Goal: Transaction & Acquisition: Book appointment/travel/reservation

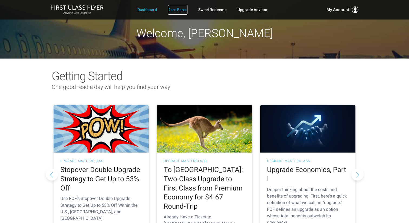
click at [175, 9] on link "Rare Fares" at bounding box center [177, 10] width 19 height 10
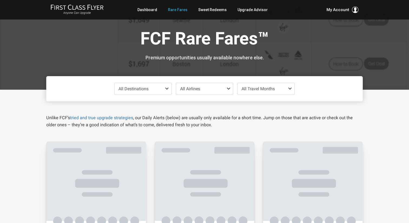
click at [162, 92] on span "All Destinations" at bounding box center [143, 89] width 57 height 12
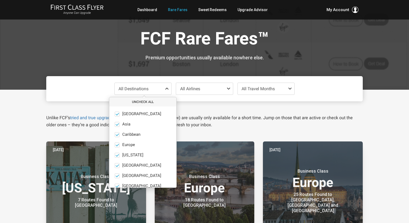
click at [137, 101] on button "Uncheck All" at bounding box center [142, 101] width 67 height 9
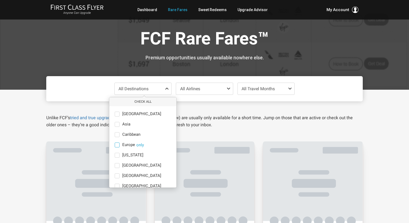
click at [116, 143] on span at bounding box center [117, 144] width 5 height 5
click at [0, 0] on input "Europe only" at bounding box center [0, 0] width 0 height 0
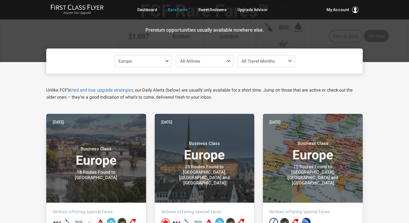
scroll to position [0, 0]
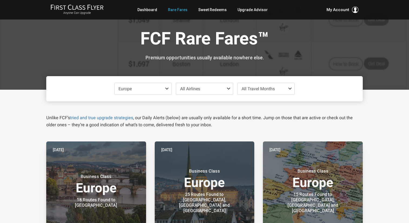
click at [265, 96] on div "Europe Check All Africa only Asia only Caribbean only Europe only Hawaii only I…" at bounding box center [204, 88] width 317 height 25
click at [265, 90] on span "All Travel Months" at bounding box center [258, 88] width 33 height 5
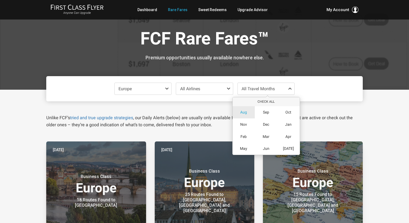
click at [245, 111] on span "Aug" at bounding box center [243, 112] width 7 height 5
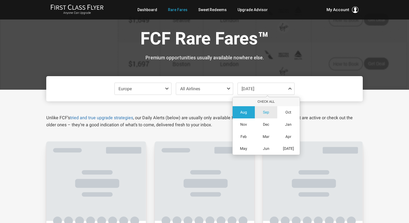
click at [266, 113] on span "Sep" at bounding box center [266, 112] width 6 height 5
click at [325, 112] on div "Unlike FCF’s tried and true upgrade strategies , our Daily Alerts (below) are u…" at bounding box center [204, 114] width 325 height 27
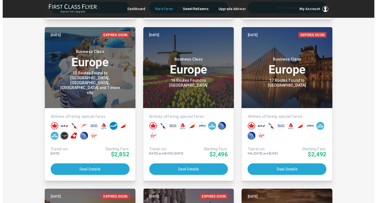
scroll to position [467, 0]
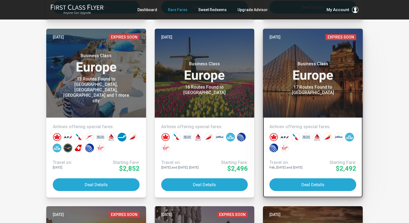
click at [309, 93] on header "3 weeks ago Expires Soon Business Class Europe 17 Routes Found to Paris" at bounding box center [313, 73] width 100 height 89
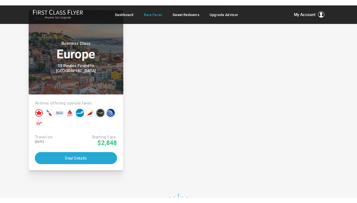
scroll to position [1032, 0]
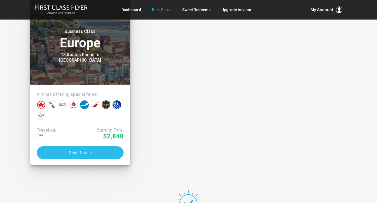
click at [86, 152] on button "Deal Details" at bounding box center [80, 152] width 87 height 13
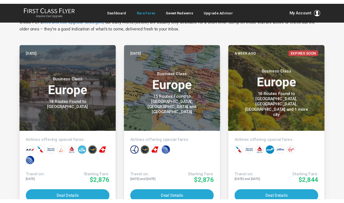
scroll to position [136, 0]
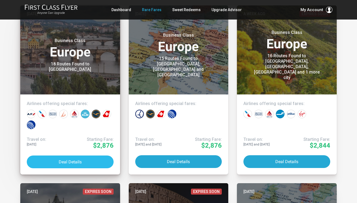
click at [58, 161] on button "Deal Details" at bounding box center [70, 161] width 87 height 13
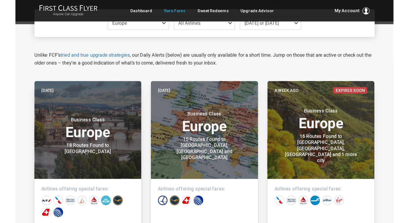
scroll to position [0, 0]
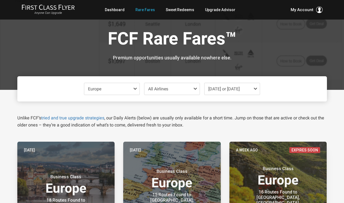
click at [119, 88] on span "Europe" at bounding box center [111, 89] width 55 height 12
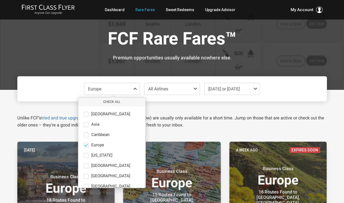
click at [119, 88] on span "Europe" at bounding box center [111, 89] width 55 height 12
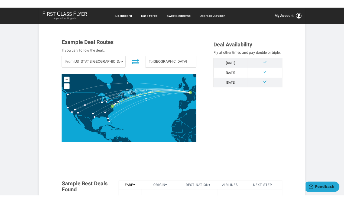
scroll to position [144, 0]
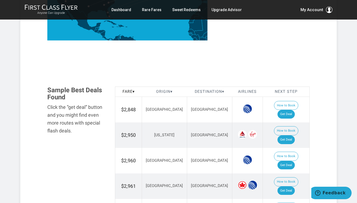
scroll to position [273, 0]
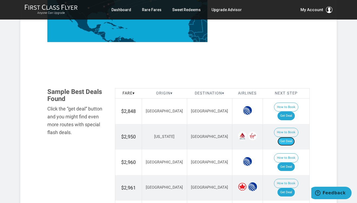
click at [245, 137] on link "Get Deal" at bounding box center [286, 141] width 17 height 9
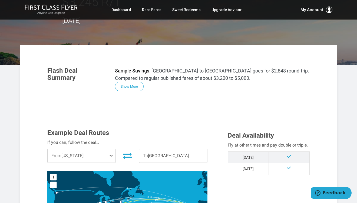
scroll to position [64, 0]
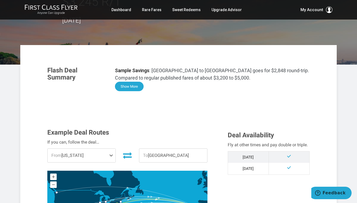
click at [139, 81] on button "Show More" at bounding box center [129, 85] width 29 height 9
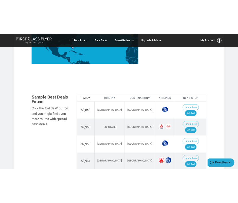
scroll to position [750, 0]
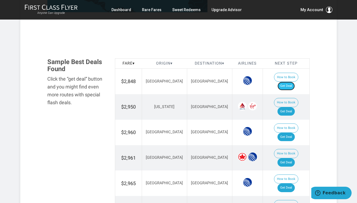
click at [245, 81] on link "Get Deal" at bounding box center [286, 85] width 17 height 9
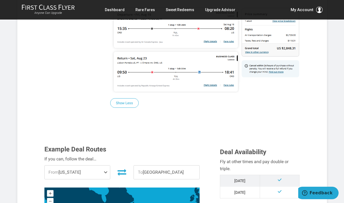
scroll to position [494, 0]
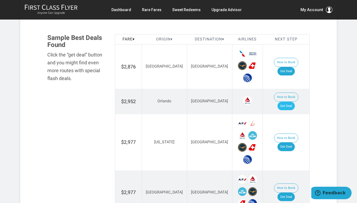
scroll to position [318, 0]
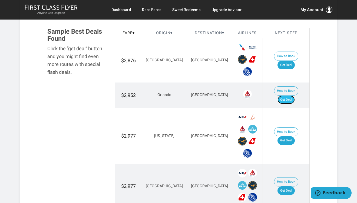
click at [294, 95] on link "Get Deal" at bounding box center [286, 99] width 17 height 9
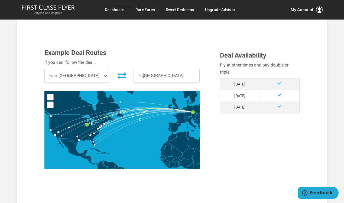
scroll to position [130, 0]
